Goal: Find specific page/section: Find specific page/section

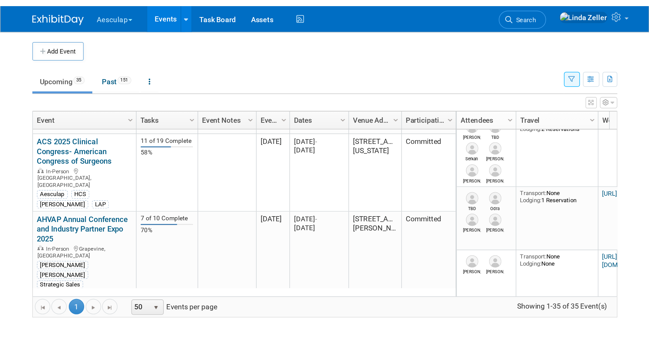
scroll to position [327, 0]
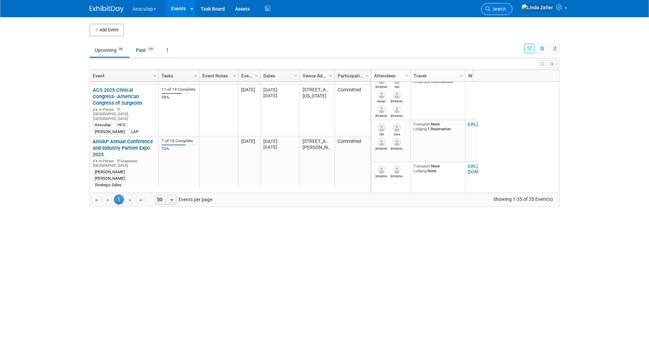
click at [430, 12] on link "Search" at bounding box center [496, 9] width 31 height 12
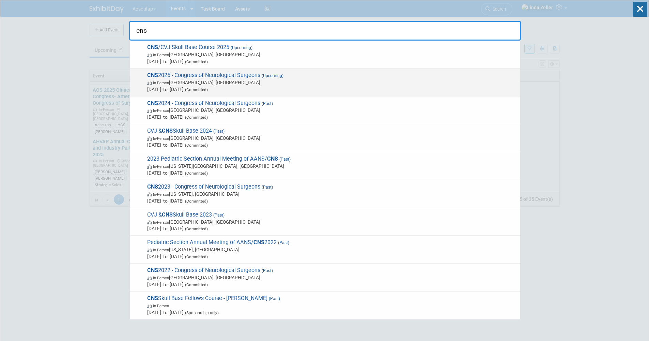
type input "cns"
click at [208, 80] on span "In-Person Los Angeles, CA" at bounding box center [332, 82] width 370 height 7
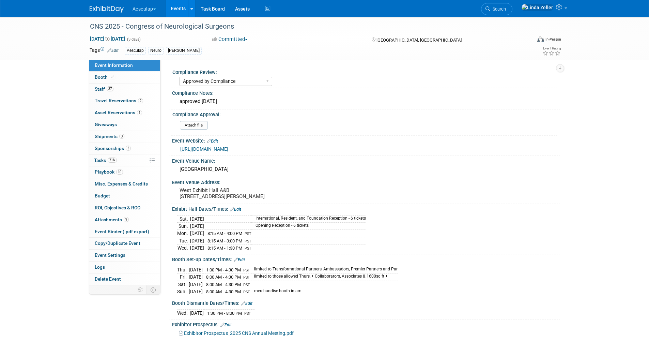
select select "Approved by Compliance"
select select "Neuro"
click at [104, 91] on span "Staff 37" at bounding box center [104, 88] width 19 height 5
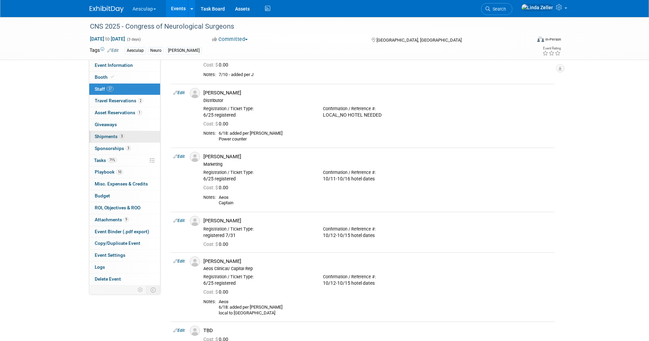
scroll to position [1936, 0]
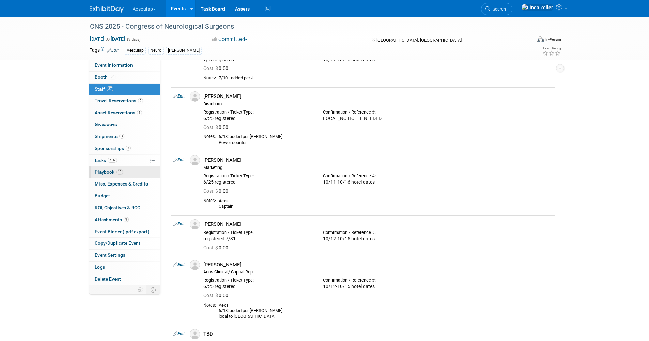
click at [105, 172] on span "Playbook 10" at bounding box center [109, 171] width 28 height 5
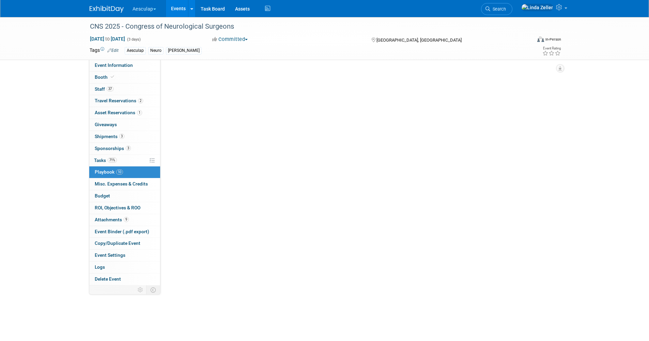
scroll to position [0, 0]
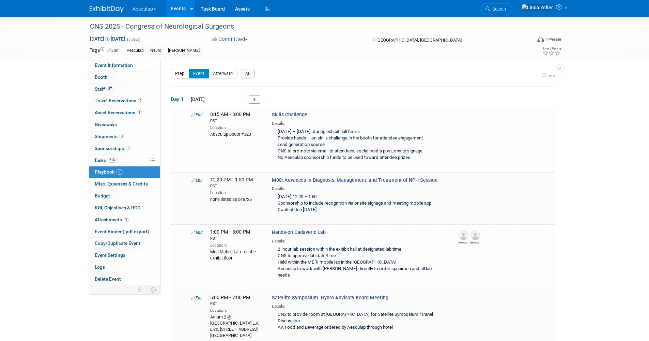
click at [176, 72] on button "Prep" at bounding box center [180, 74] width 18 height 10
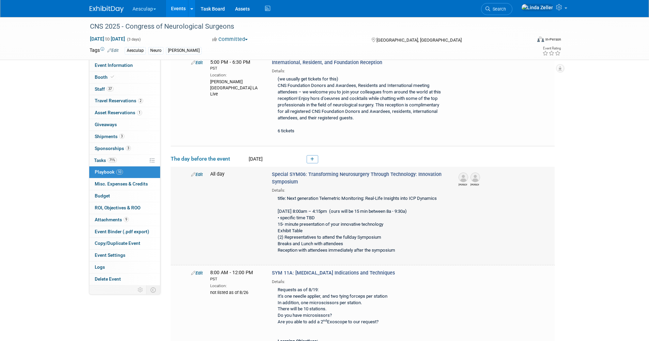
scroll to position [102, 0]
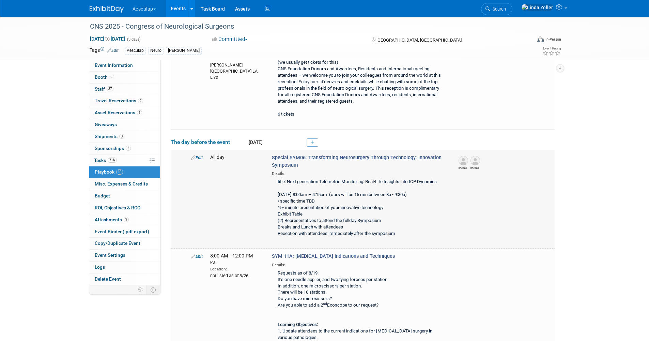
click at [278, 180] on div "title: Next generation Telemetric Monitoring: Real-Life Insights into ICP Dynam…" at bounding box center [359, 207] width 175 height 63
drag, startPoint x: 277, startPoint y: 180, endPoint x: 439, endPoint y: 179, distance: 161.4
click at [439, 179] on div "title: Next generation Telemetric Monitoring: Real-Life Insights into ICP Dynam…" at bounding box center [359, 207] width 175 height 63
copy div "title: Next generation Telemetric Monitoring: Real-Life Insights into ICP Dynam…"
click at [295, 254] on span "SYM 11A: [MEDICAL_DATA] Indications and Techniques" at bounding box center [333, 256] width 123 height 6
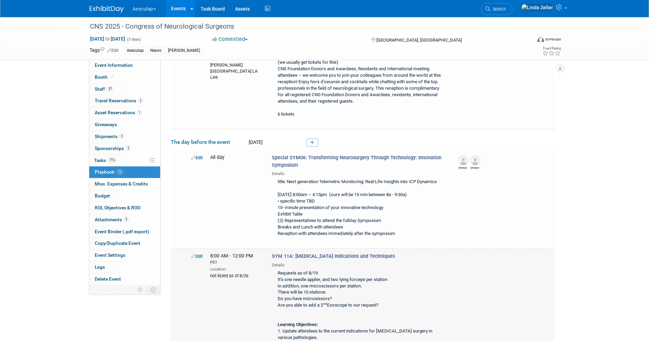
drag, startPoint x: 295, startPoint y: 254, endPoint x: 394, endPoint y: 255, distance: 99.1
click at [394, 255] on span "SYM 11A: [MEDICAL_DATA] Indications and Techniques" at bounding box center [333, 256] width 123 height 6
copy span "[MEDICAL_DATA] Indications and Techniques"
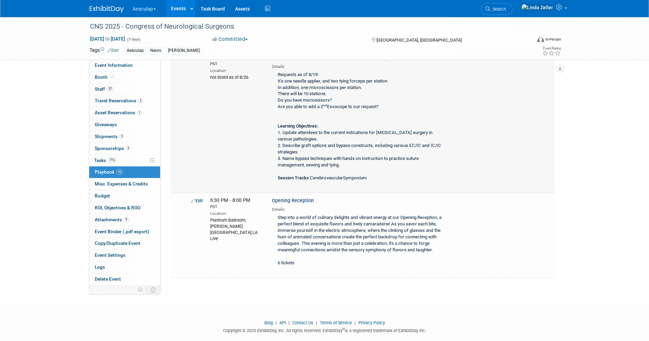
scroll to position [311, 0]
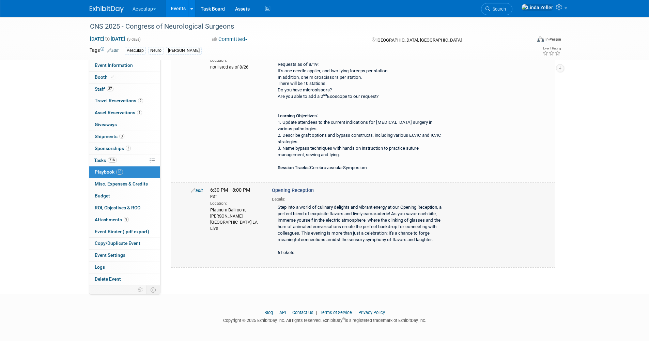
click at [209, 210] on div "6:30 PM - 8:00 PM PST Location: [GEOGRAPHIC_DATA], [GEOGRAPHIC_DATA] LA Live" at bounding box center [236, 209] width 62 height 44
drag, startPoint x: 210, startPoint y: 208, endPoint x: 220, endPoint y: 220, distance: 15.7
click at [220, 220] on div "Platinum Ballroom, [PERSON_NAME][GEOGRAPHIC_DATA] LA Live" at bounding box center [235, 218] width 51 height 25
drag, startPoint x: 220, startPoint y: 220, endPoint x: 213, endPoint y: 211, distance: 11.1
copy div "Platinum Ballroom, [PERSON_NAME][GEOGRAPHIC_DATA] LA Live"
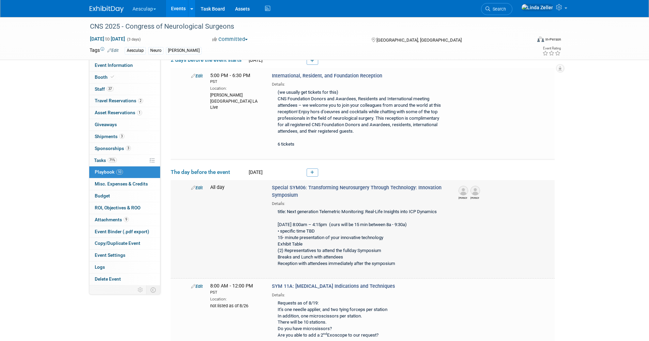
scroll to position [0, 0]
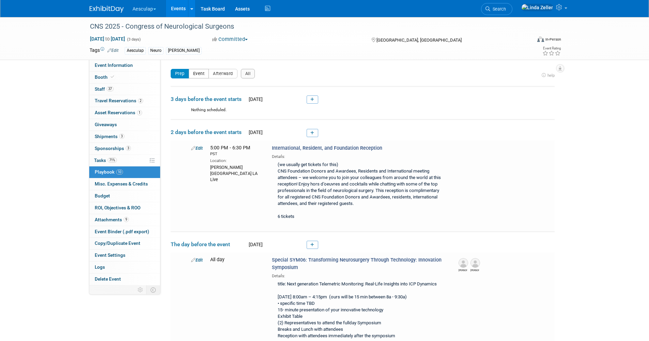
click at [197, 76] on button "Event" at bounding box center [199, 74] width 20 height 10
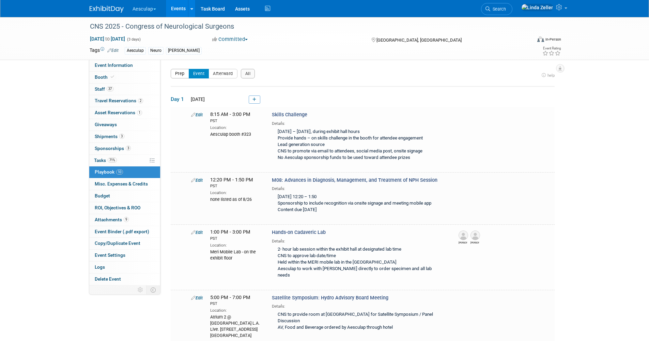
click at [176, 72] on button "Prep" at bounding box center [180, 74] width 18 height 10
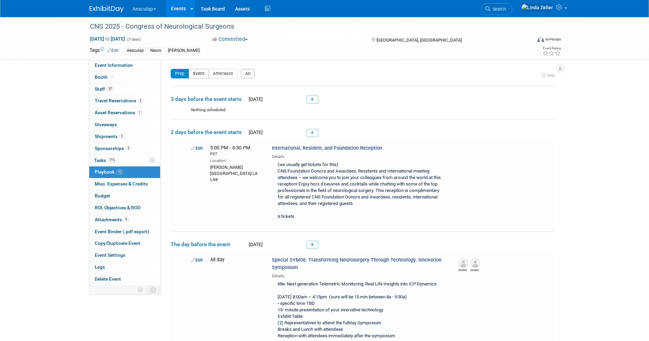
click at [202, 75] on button "Event" at bounding box center [199, 74] width 20 height 10
